Goal: Information Seeking & Learning: Learn about a topic

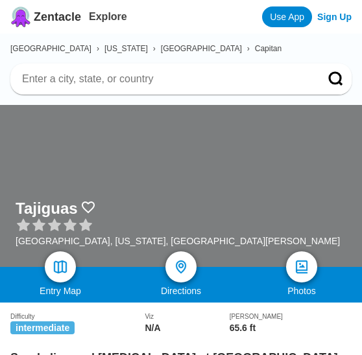
scroll to position [134, 0]
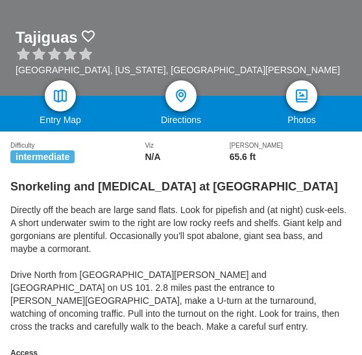
scroll to position [184, 0]
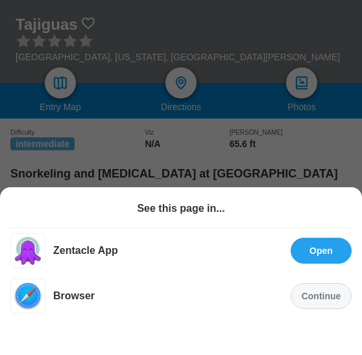
click at [231, 132] on div "Sign up for a free account! Leave reviews, save your favorite spots, and more …" at bounding box center [181, 177] width 362 height 355
click at [309, 248] on link "Open" at bounding box center [320, 251] width 23 height 10
click at [317, 295] on div "Continue" at bounding box center [320, 296] width 61 height 26
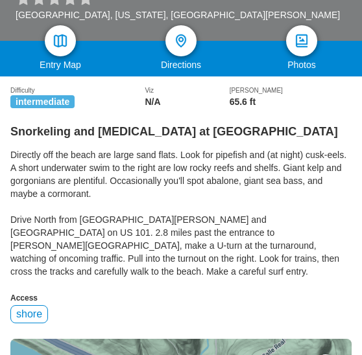
scroll to position [218, 0]
